Goal: Task Accomplishment & Management: Use online tool/utility

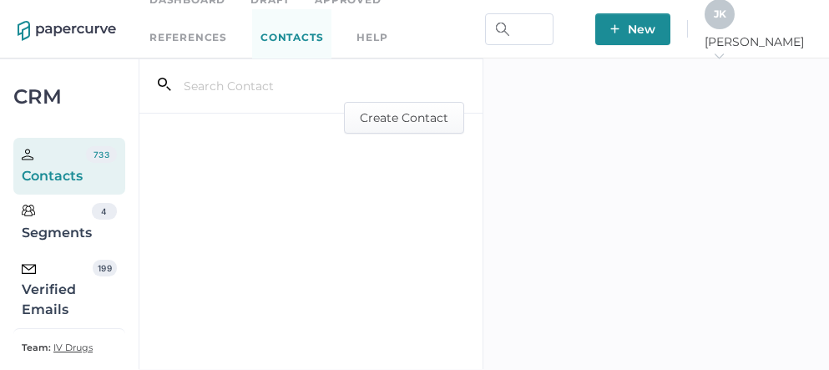
click at [48, 292] on div "Verified Emails" at bounding box center [57, 290] width 71 height 60
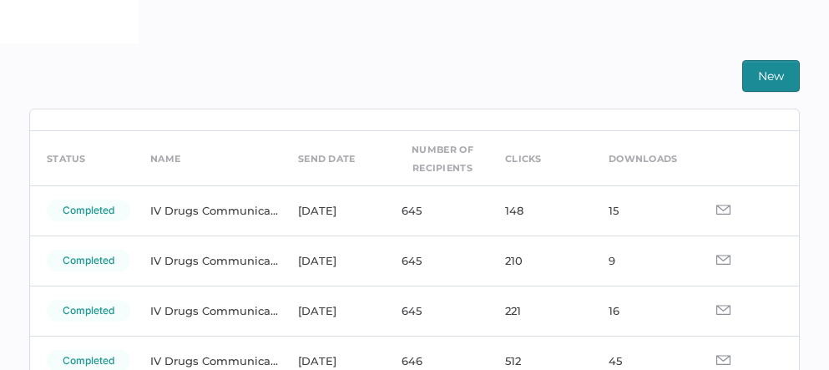
scroll to position [40, 0]
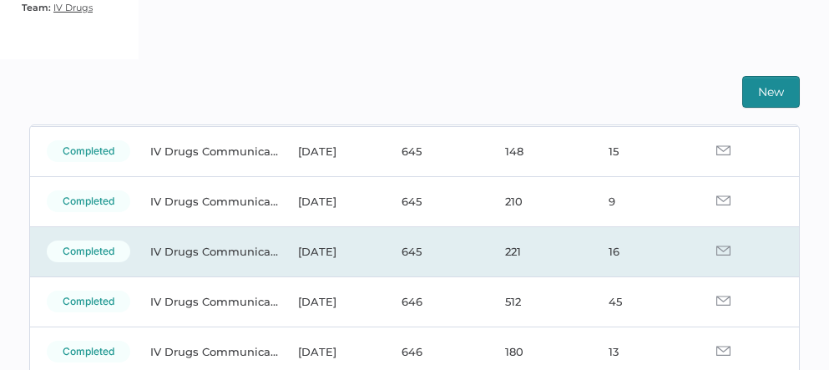
scroll to position [122, 0]
